Goal: Find specific page/section: Find specific page/section

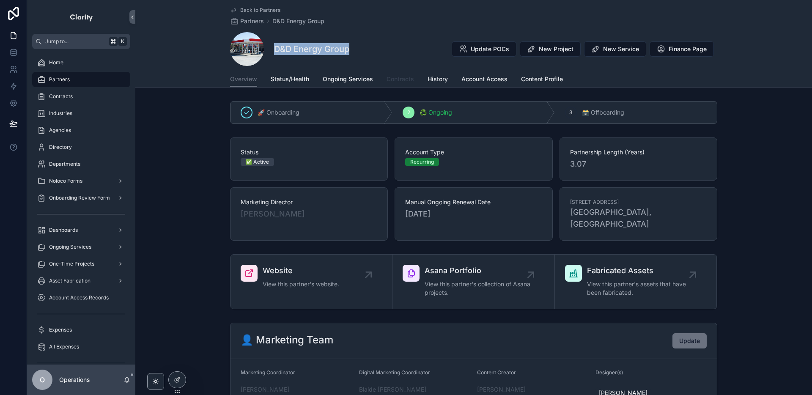
click at [407, 82] on span "Contracts" at bounding box center [400, 79] width 27 height 8
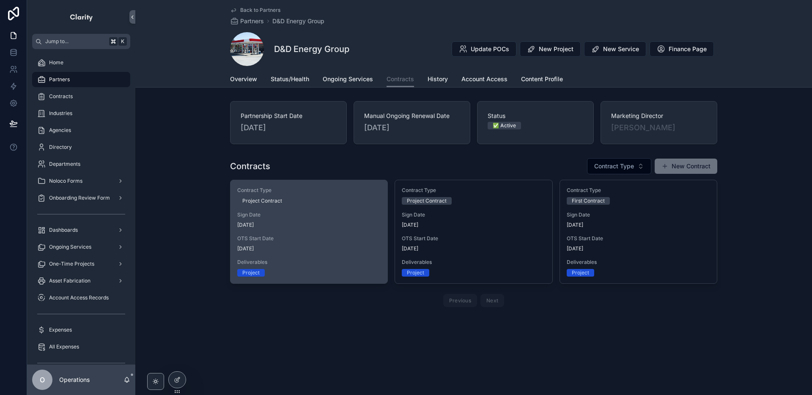
click at [335, 204] on div "Project Contract" at bounding box center [308, 201] width 143 height 8
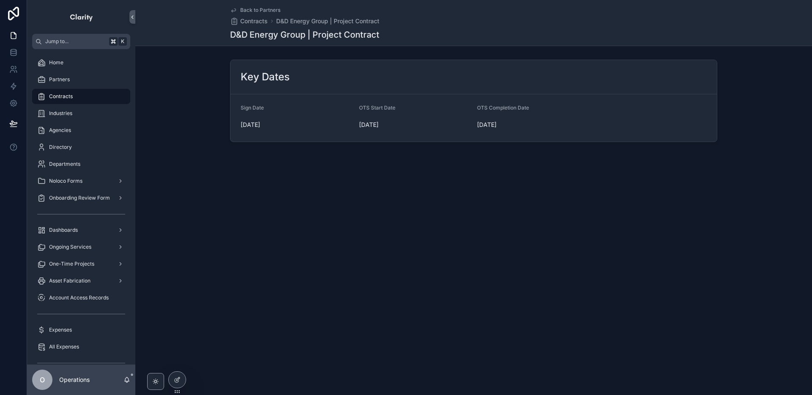
click at [255, 10] on span "Back to Partners" at bounding box center [260, 10] width 40 height 7
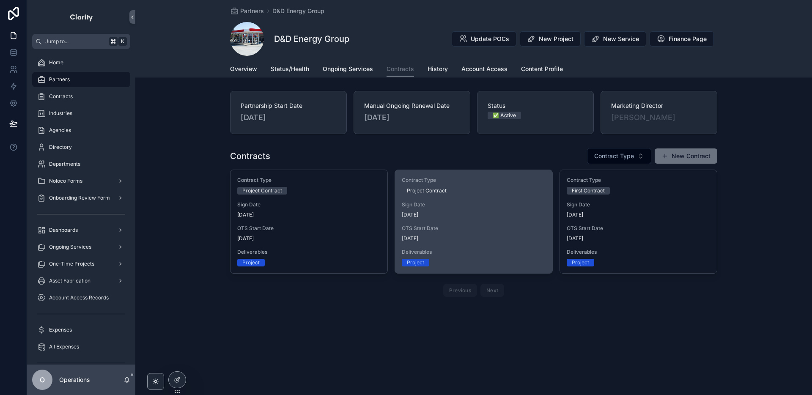
click at [490, 186] on div "Contract Type Project Contract" at bounding box center [473, 186] width 143 height 18
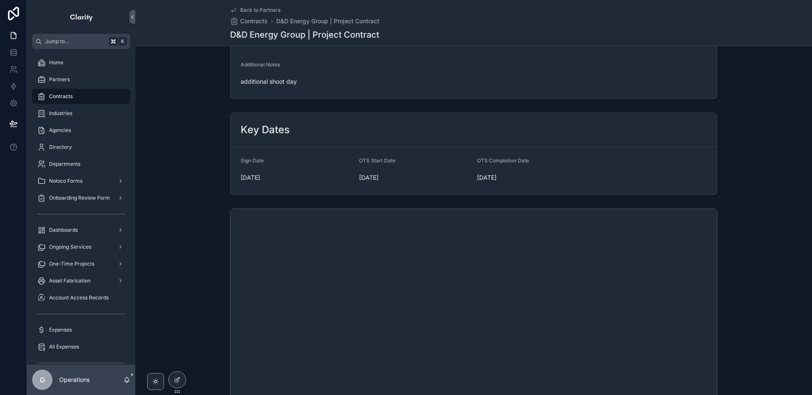
scroll to position [246, 0]
